Goal: Task Accomplishment & Management: Complete application form

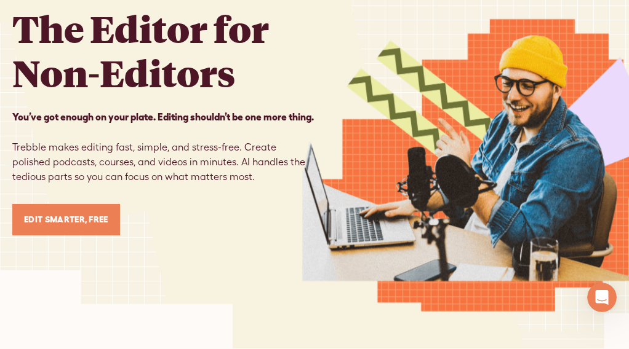
scroll to position [123, 0]
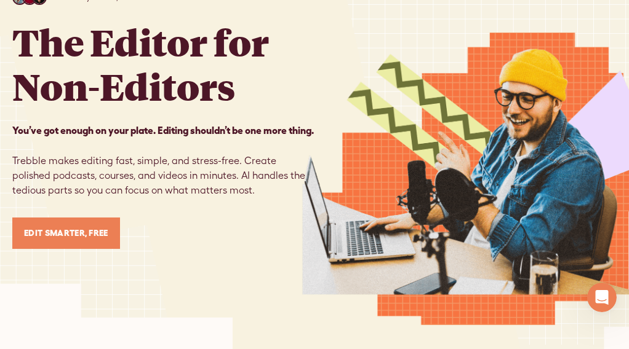
click at [71, 243] on link "Edit Smarter, Free" at bounding box center [66, 233] width 108 height 31
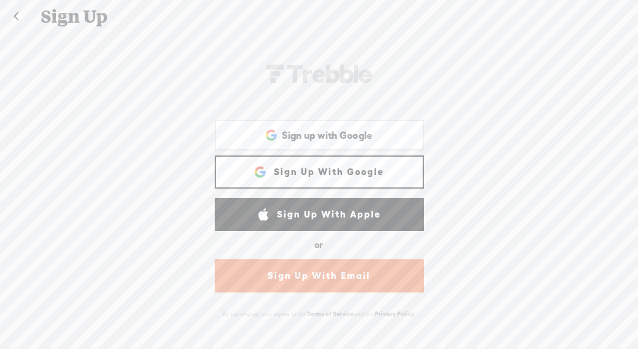
click at [296, 273] on link "Sign Up With Email" at bounding box center [319, 276] width 209 height 33
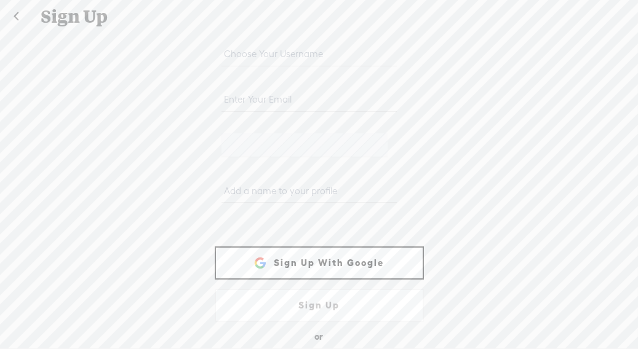
click at [259, 166] on div at bounding box center [319, 150] width 209 height 46
click at [266, 52] on input "text" at bounding box center [308, 54] width 175 height 24
type input "jw"
type input "[EMAIL_ADDRESS][DOMAIN_NAME]"
click at [268, 186] on input "text" at bounding box center [308, 191] width 175 height 24
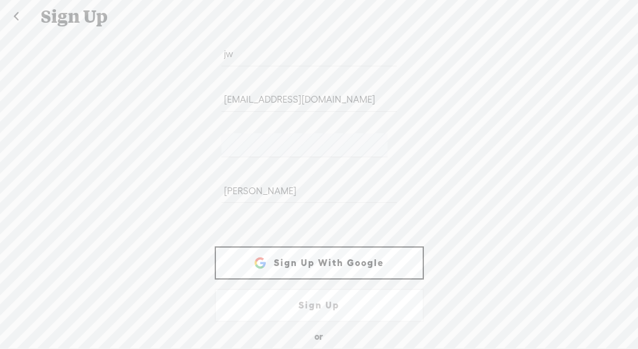
scroll to position [46, 0]
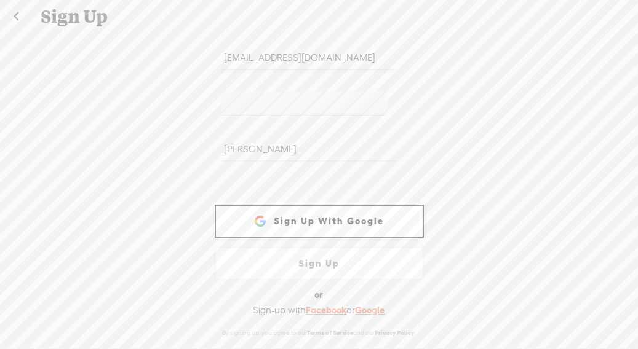
type input "[PERSON_NAME]"
click at [316, 253] on link "Sign Up" at bounding box center [319, 263] width 209 height 33
click at [317, 304] on link "Facebook" at bounding box center [326, 309] width 41 height 10
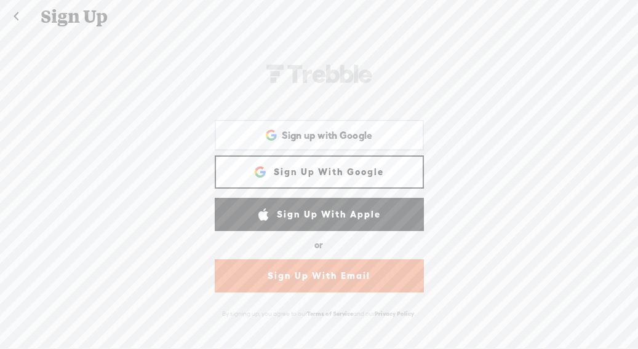
drag, startPoint x: 319, startPoint y: 280, endPoint x: 323, endPoint y: 304, distance: 23.8
click at [323, 304] on form "jw [EMAIL_ADDRESS][DOMAIN_NAME] [PERSON_NAME]-58D2-V8V [PERSON_NAME] Sign Up Wi…" at bounding box center [319, 190] width 246 height 317
click at [319, 280] on link "Sign Up With Email" at bounding box center [319, 276] width 209 height 33
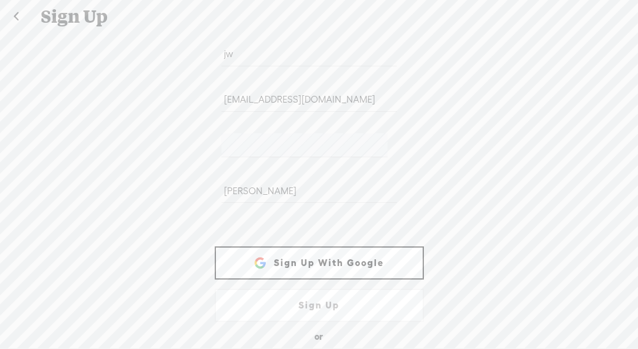
click at [301, 298] on link "Sign Up" at bounding box center [319, 305] width 209 height 33
click at [323, 262] on link "Sign Up With Google" at bounding box center [319, 263] width 209 height 33
click at [320, 260] on link "Sign Up With Google" at bounding box center [319, 263] width 209 height 33
click at [332, 253] on link "Sign Up With Google" at bounding box center [319, 263] width 209 height 33
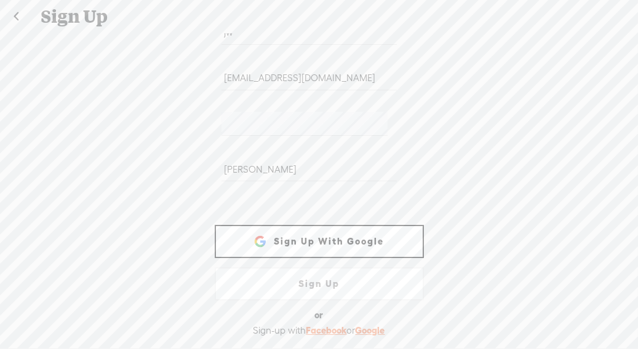
scroll to position [46, 0]
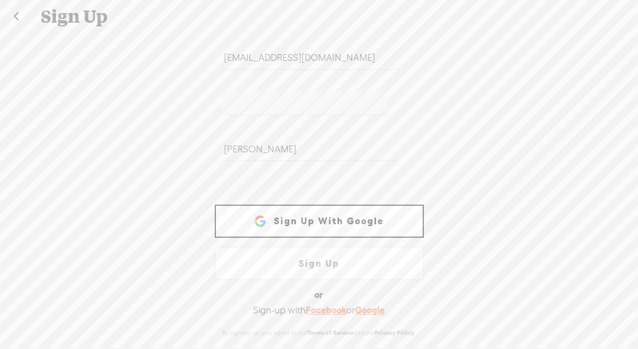
click at [322, 305] on link "Facebook" at bounding box center [326, 310] width 41 height 10
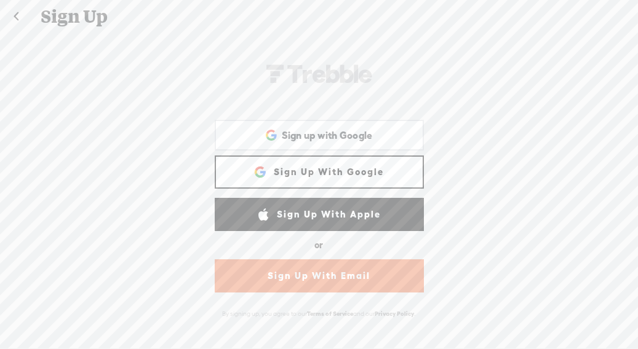
scroll to position [1, 0]
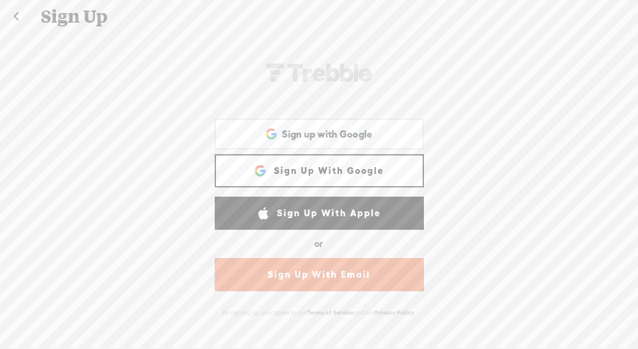
click at [18, 14] on link at bounding box center [16, 17] width 31 height 32
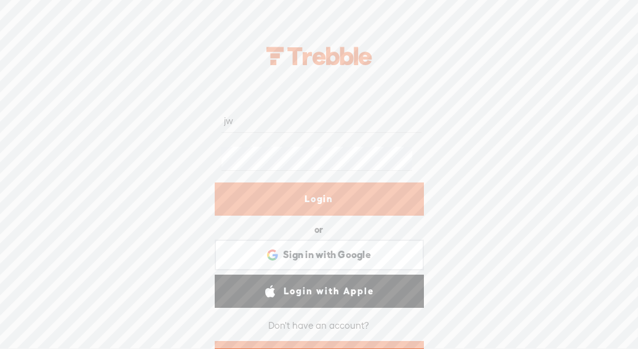
click at [196, 145] on form "jw Login or Login with Facebook Sign in with Google Sign in with Google. Opens …" at bounding box center [319, 238] width 246 height 320
click at [310, 199] on link "Login" at bounding box center [319, 199] width 209 height 33
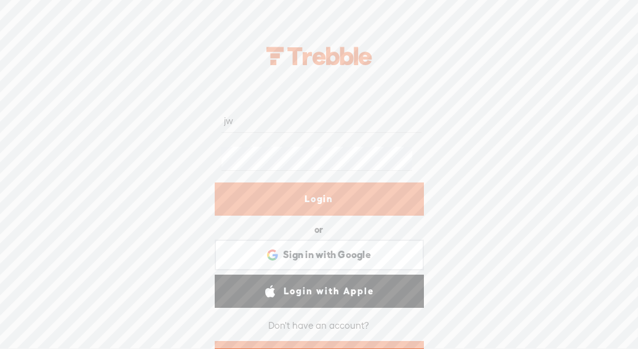
scroll to position [49, 0]
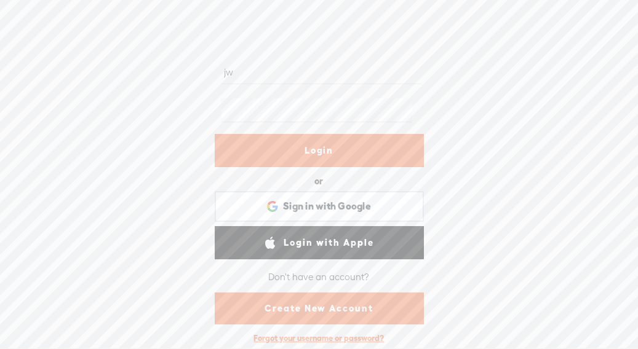
click at [317, 306] on link "Create New Account" at bounding box center [319, 309] width 209 height 32
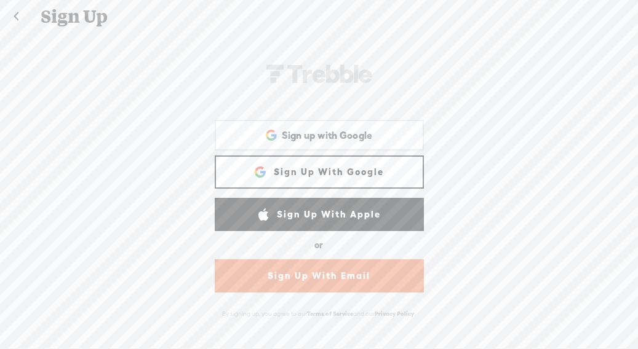
click at [328, 275] on link "Sign Up With Email" at bounding box center [319, 276] width 209 height 33
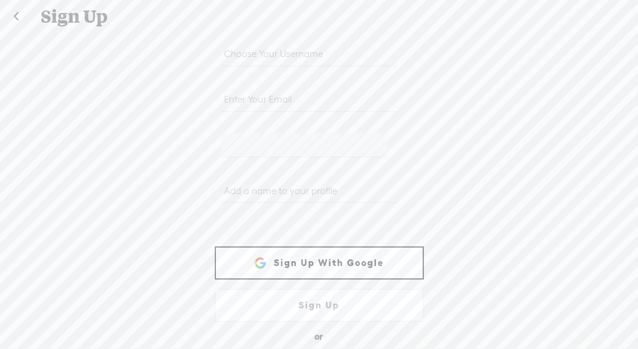
click at [277, 49] on input "text" at bounding box center [308, 54] width 175 height 24
type input "[PERSON_NAME]"
type input "[EMAIL_ADDRESS][DOMAIN_NAME]"
click at [229, 185] on input "text" at bounding box center [308, 191] width 175 height 24
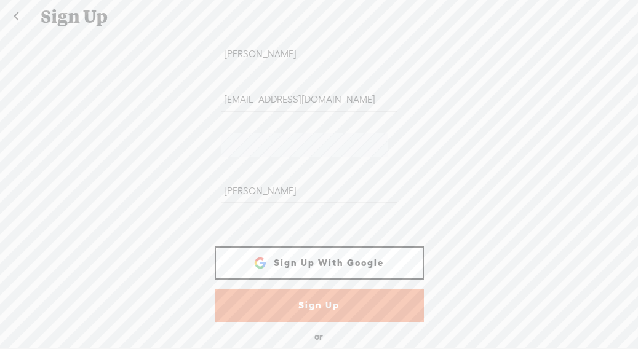
scroll to position [46, 0]
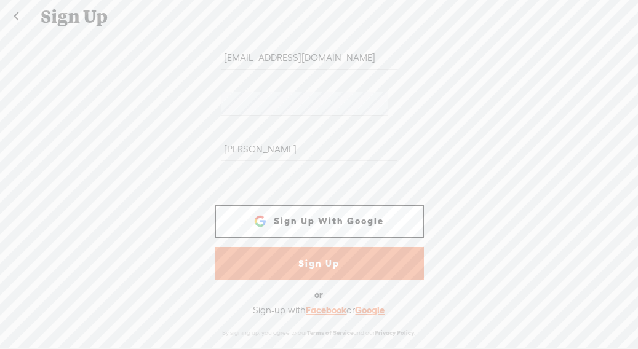
type input "[PERSON_NAME]"
click at [312, 261] on link "Sign Up" at bounding box center [319, 263] width 209 height 33
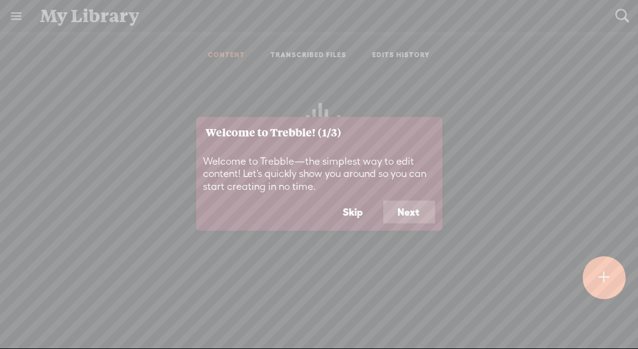
click at [411, 208] on button "Next" at bounding box center [409, 212] width 52 height 23
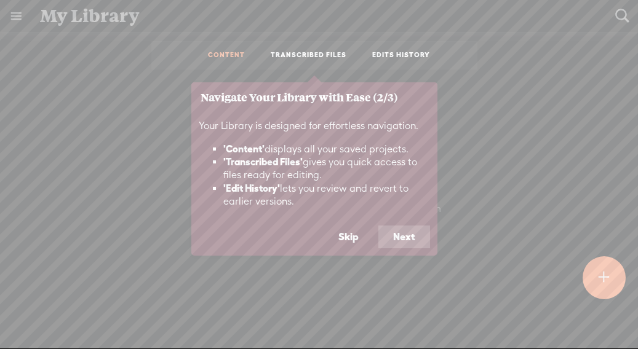
click at [400, 234] on button "Next" at bounding box center [404, 237] width 52 height 23
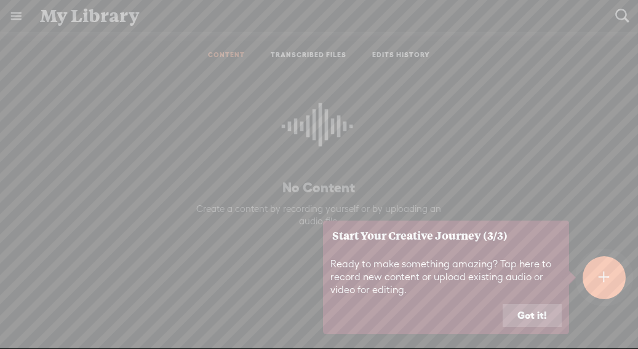
click at [533, 312] on button "Got it!" at bounding box center [531, 315] width 59 height 23
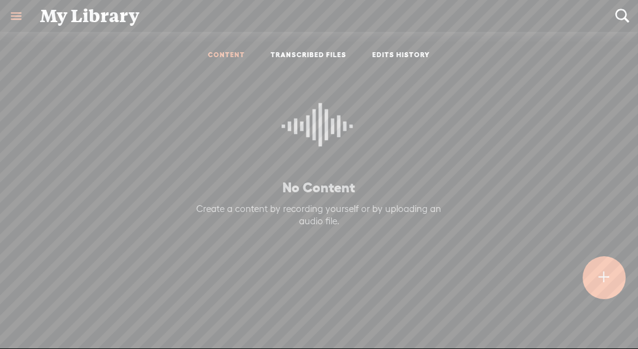
click at [370, 104] on p at bounding box center [319, 131] width 282 height 96
click at [293, 52] on link "TRANSCRIBED FILES" at bounding box center [309, 55] width 76 height 10
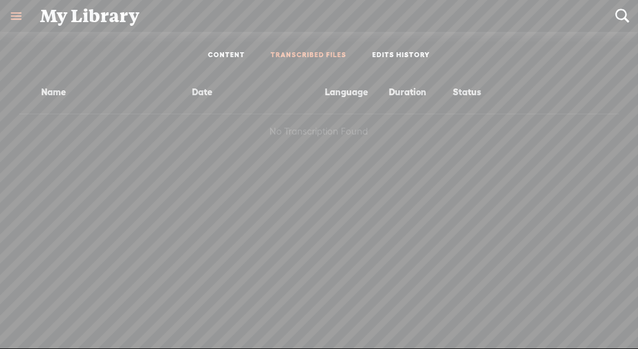
click at [226, 55] on link "CONTENT" at bounding box center [226, 55] width 37 height 10
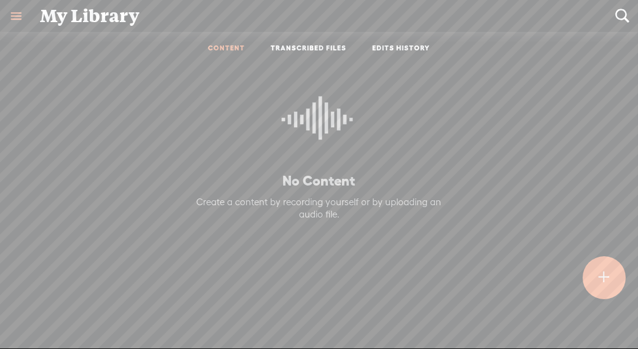
scroll to position [9, 0]
click at [18, 12] on link at bounding box center [16, 16] width 32 height 32
click at [236, 131] on body "You have 30 minutes of transcription remaining. Upgrade to increase your limit …" at bounding box center [319, 174] width 638 height 349
